Goal: Check status

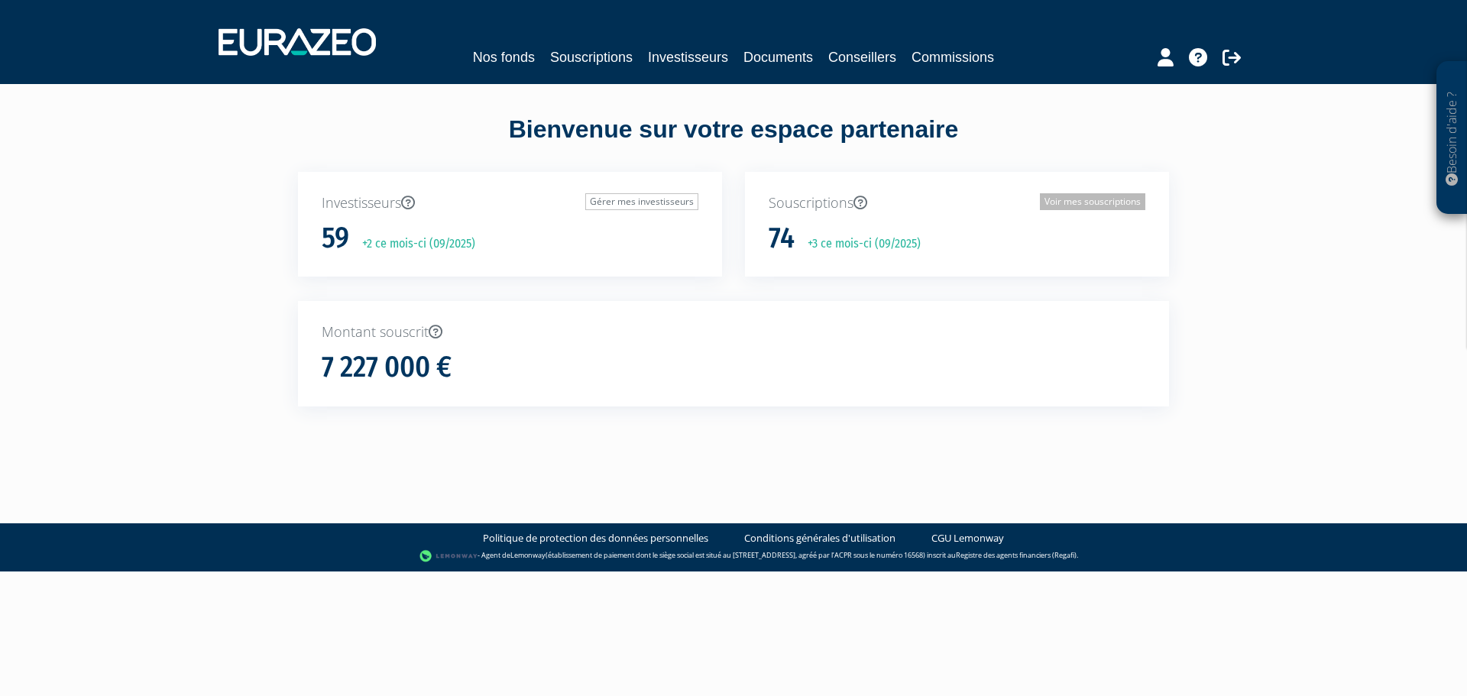
click at [1062, 203] on link "Voir mes souscriptions" at bounding box center [1092, 201] width 105 height 17
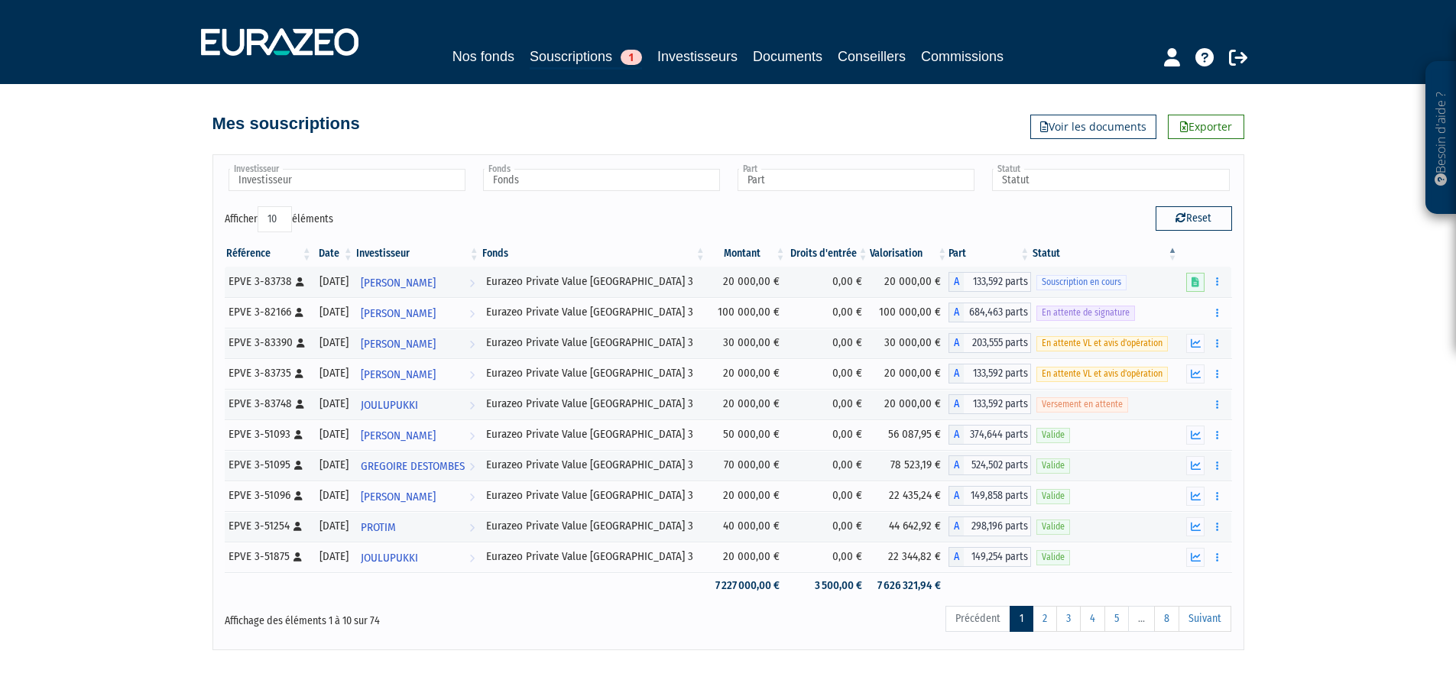
drag, startPoint x: 289, startPoint y: 402, endPoint x: 220, endPoint y: 404, distance: 68.8
click at [220, 404] on div "Référence Date Investisseur Fonds Montant Droits d'entrée Valorisation Part Sta…" at bounding box center [728, 420] width 1030 height 368
click at [277, 404] on div "EPVE 3-83748 [Français] Personne physique" at bounding box center [268, 404] width 79 height 16
drag, startPoint x: 290, startPoint y: 404, endPoint x: 227, endPoint y: 407, distance: 63.5
click at [227, 407] on td "EPVE 3-83748 [Français] Personne physique" at bounding box center [269, 404] width 89 height 31
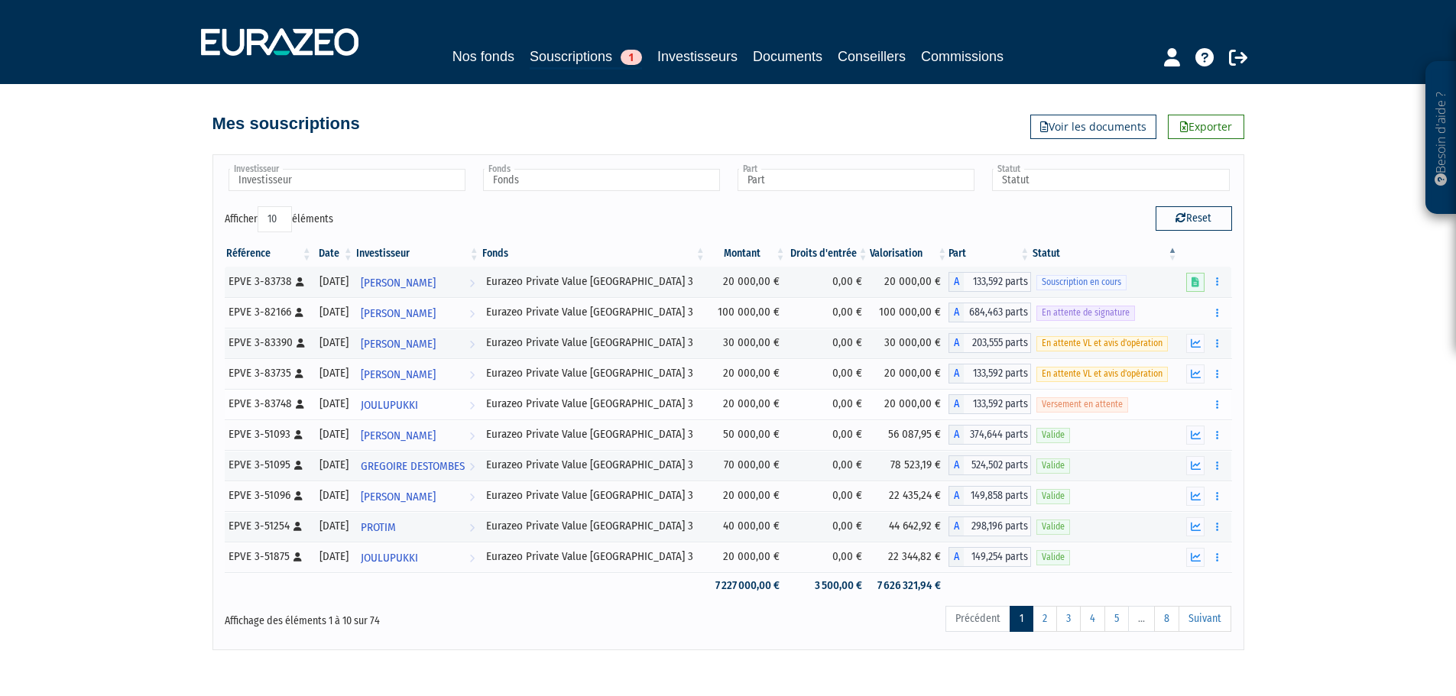
copy div "EPVE 3-83748"
